Goal: Information Seeking & Learning: Learn about a topic

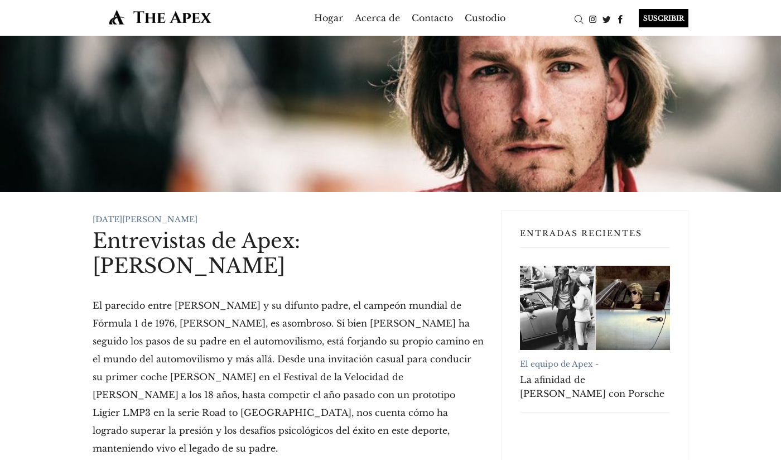
click at [292, 326] on p "El parecido entre [PERSON_NAME] y su difunto padre, el campeón mundial de Fórmu…" at bounding box center [288, 376] width 391 height 161
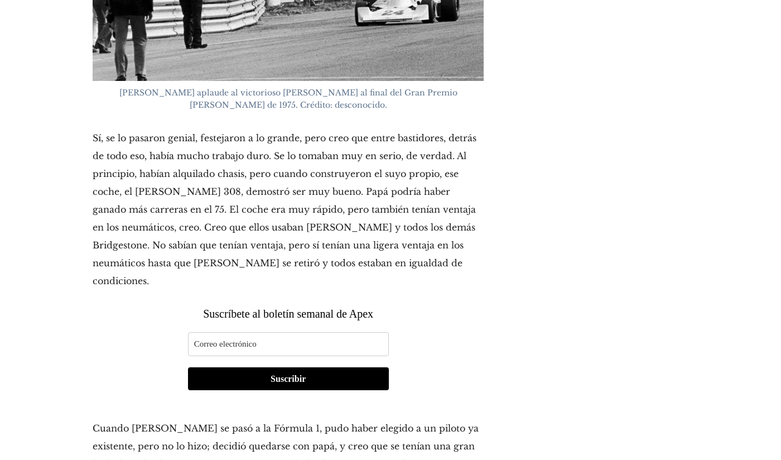
scroll to position [7061, 0]
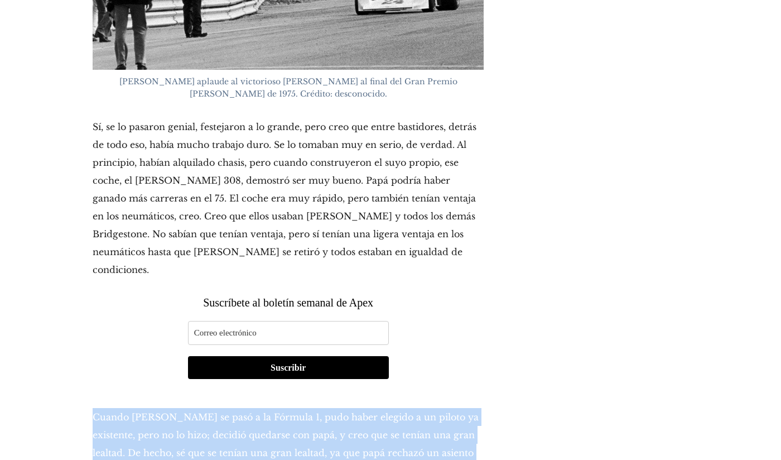
copy font "Cuando [PERSON_NAME] se pasó a la Fórmula 1, pudo haber elegido a un piloto ya …"
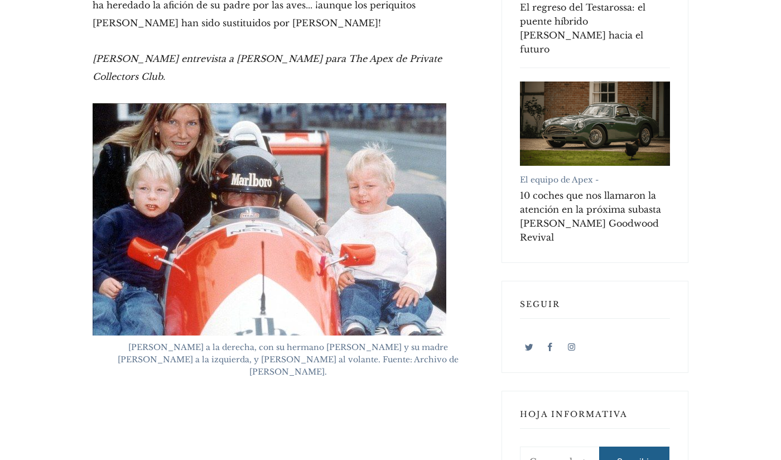
scroll to position [0, 0]
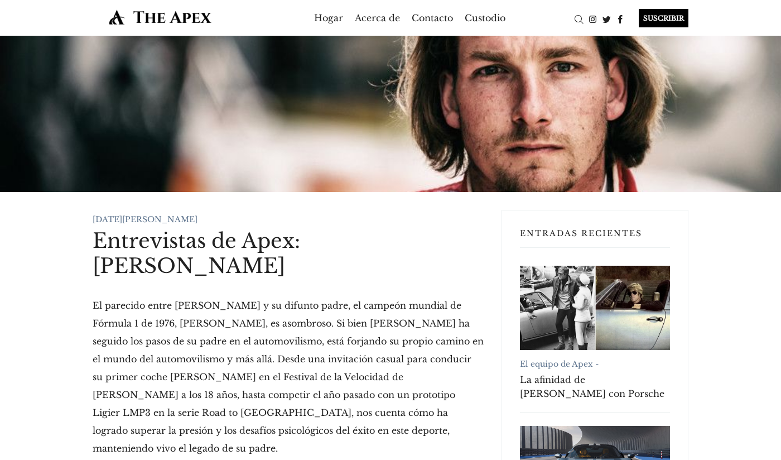
click at [202, 17] on img at bounding box center [161, 17] width 136 height 16
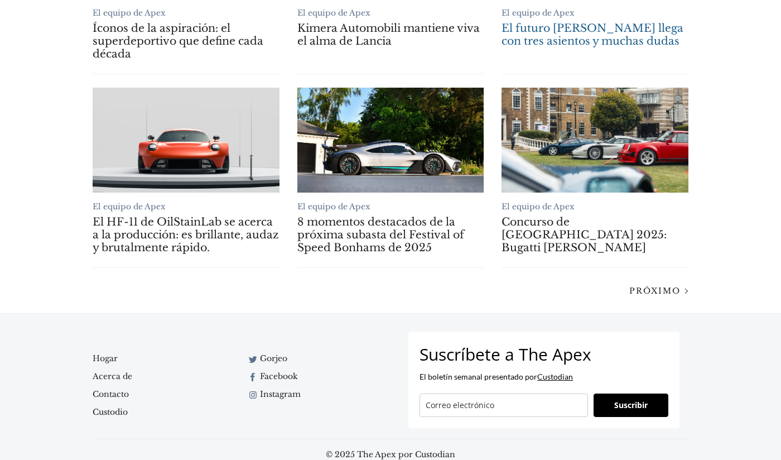
scroll to position [977, 0]
